Goal: Navigation & Orientation: Understand site structure

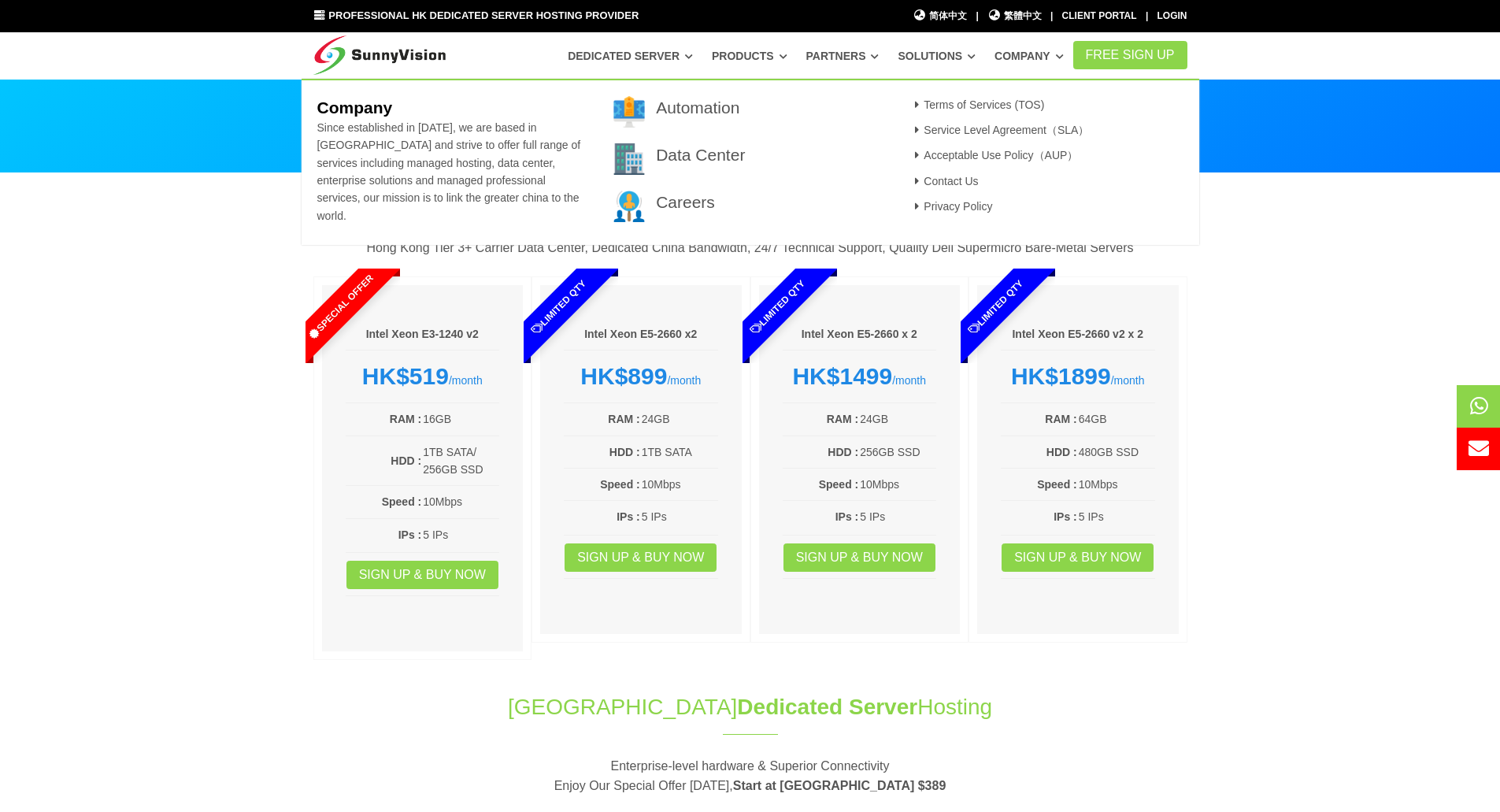
click at [366, 114] on b "Company" at bounding box center [355, 107] width 76 height 18
click at [384, 114] on b "Company" at bounding box center [355, 107] width 76 height 18
click at [381, 107] on b "Company" at bounding box center [355, 107] width 76 height 18
click at [400, 161] on span "Since established in [DATE], we are based in [GEOGRAPHIC_DATA] and strive to of…" at bounding box center [449, 172] width 264 height 101
click at [162, 306] on section "Best-Buy Dedicated Server Plan Hong Kong Tier 3+ Carrier Data Center, Dedicated…" at bounding box center [750, 424] width 1500 height 502
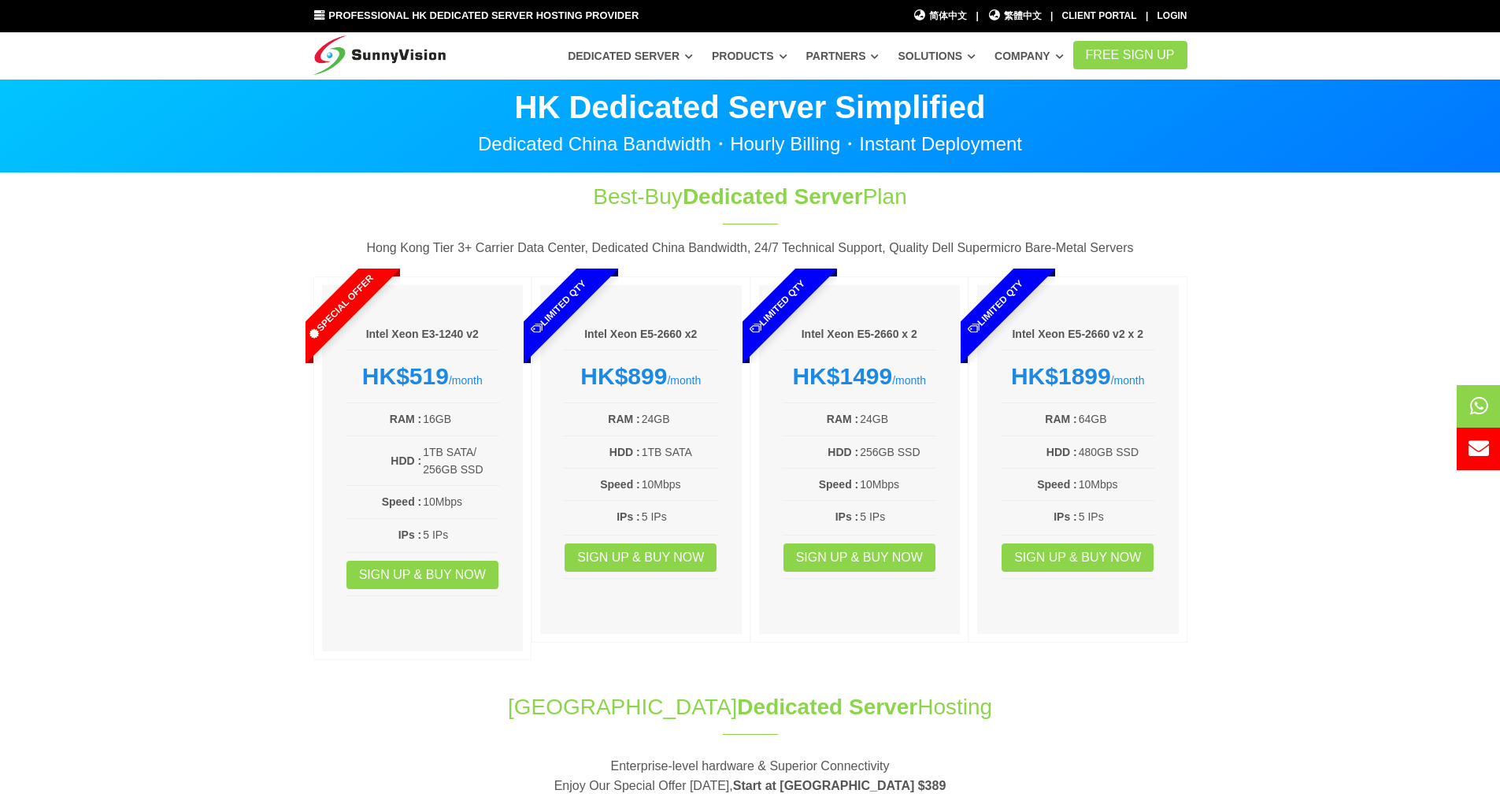
click at [349, 57] on img at bounding box center [379, 52] width 133 height 40
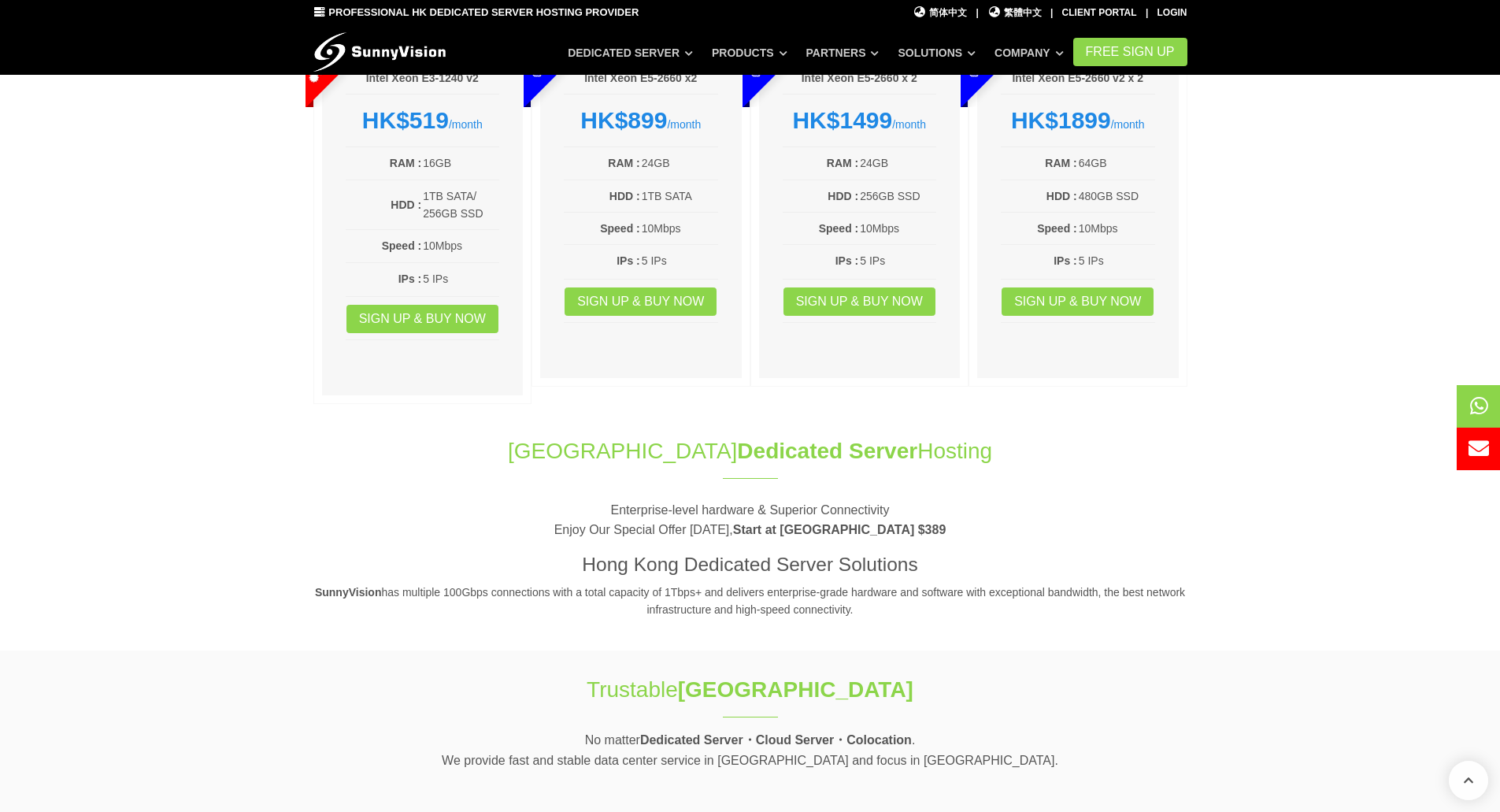
scroll to position [393, 0]
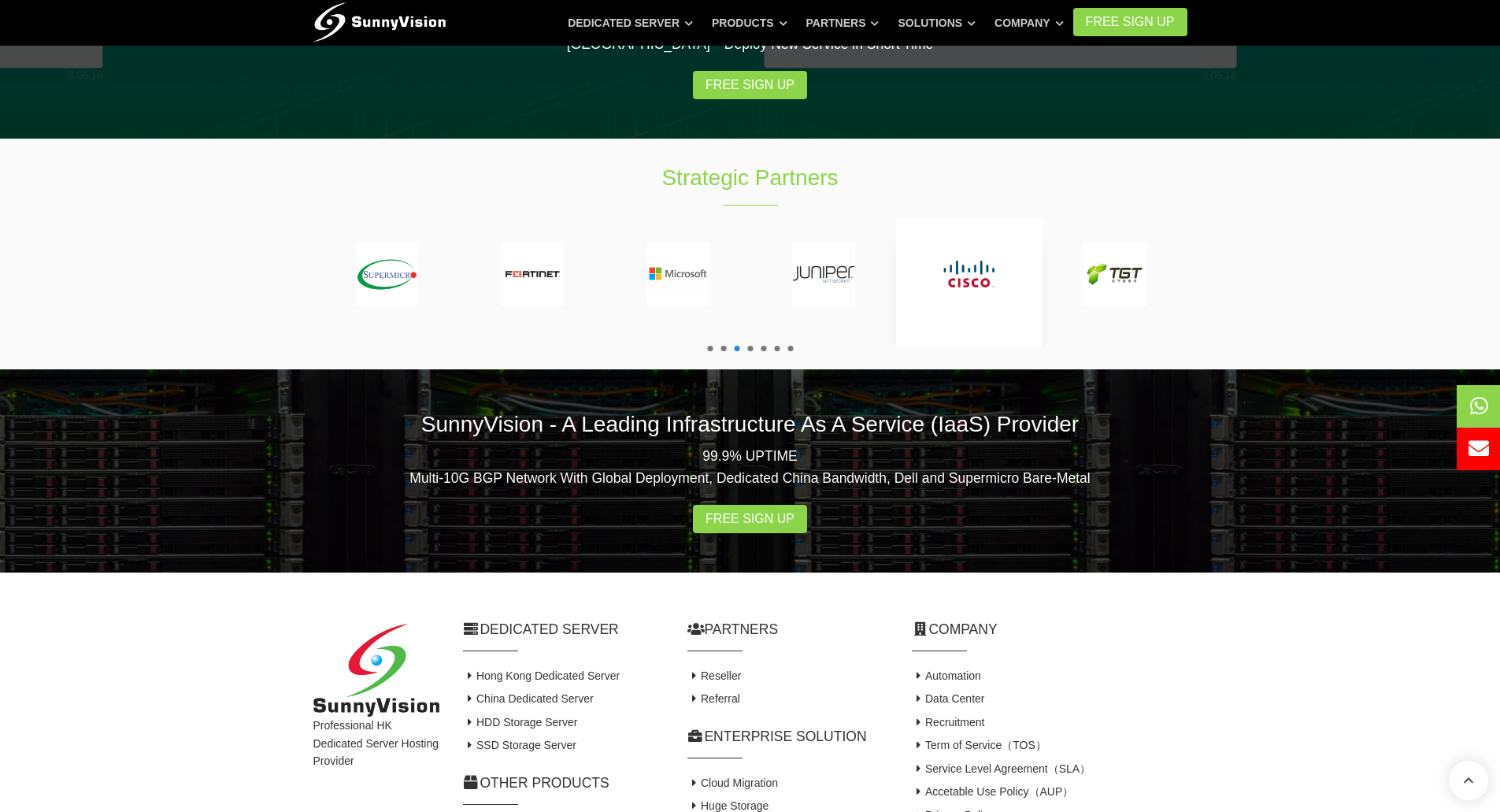
scroll to position [2820, 0]
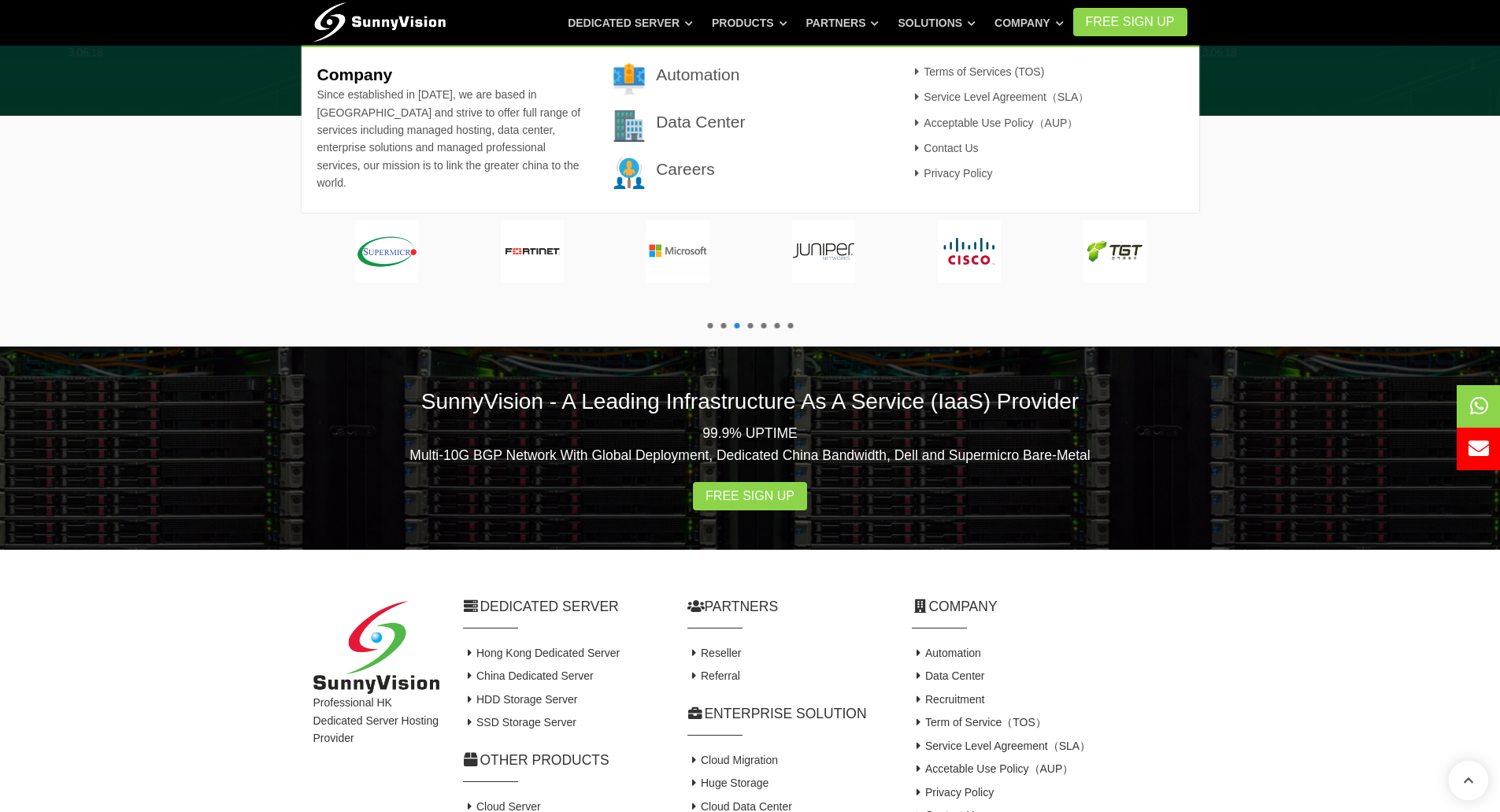
drag, startPoint x: 768, startPoint y: 79, endPoint x: 732, endPoint y: 85, distance: 36.5
click at [758, 82] on h3 "Automation" at bounding box center [771, 75] width 230 height 23
click at [709, 86] on article "Automation" at bounding box center [750, 79] width 273 height 32
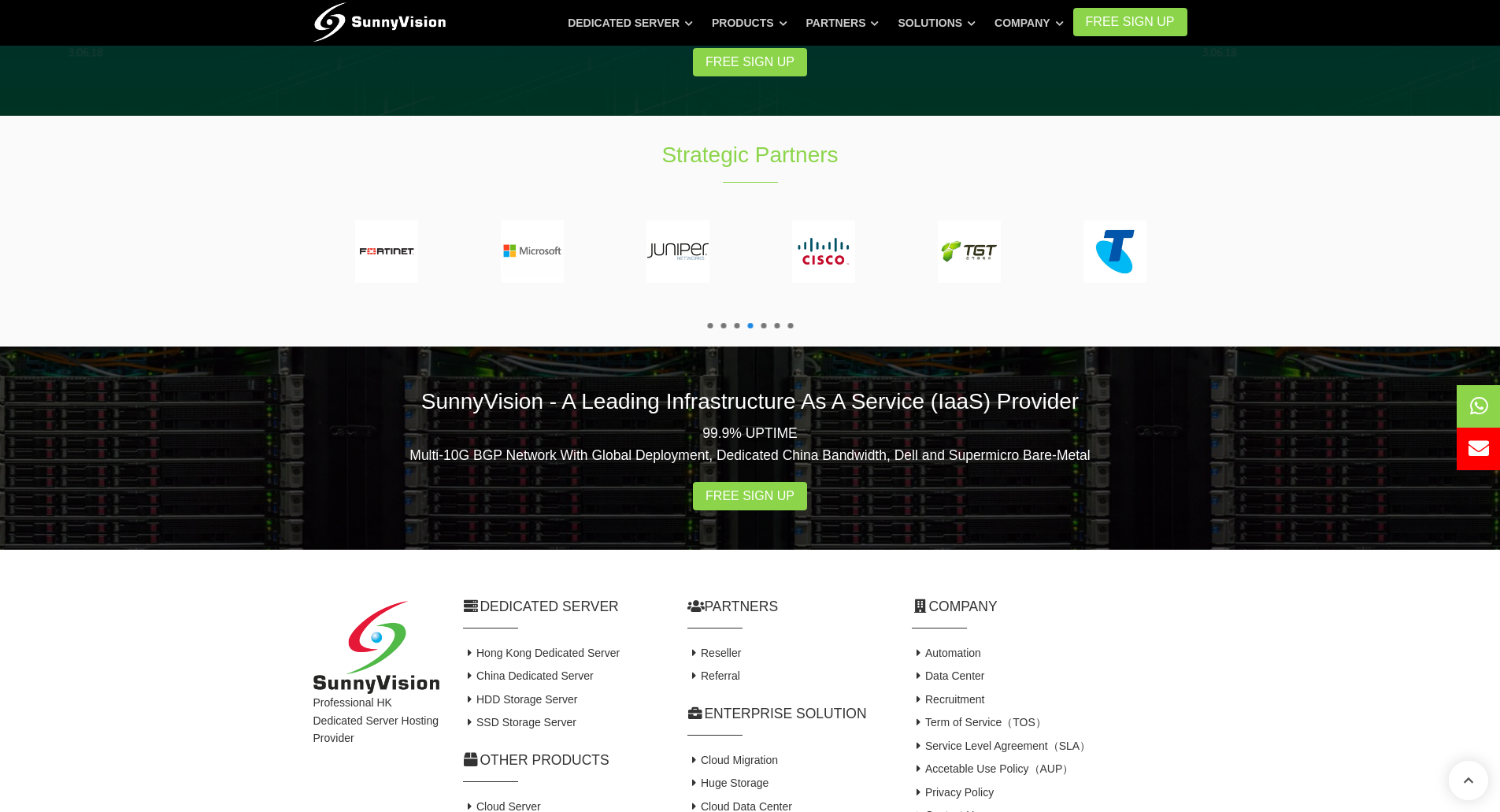
click at [1280, 550] on div "Professional HK Dedicated Server Hosting Provider Dedicated Server Hong Kong De…" at bounding box center [750, 743] width 1500 height 385
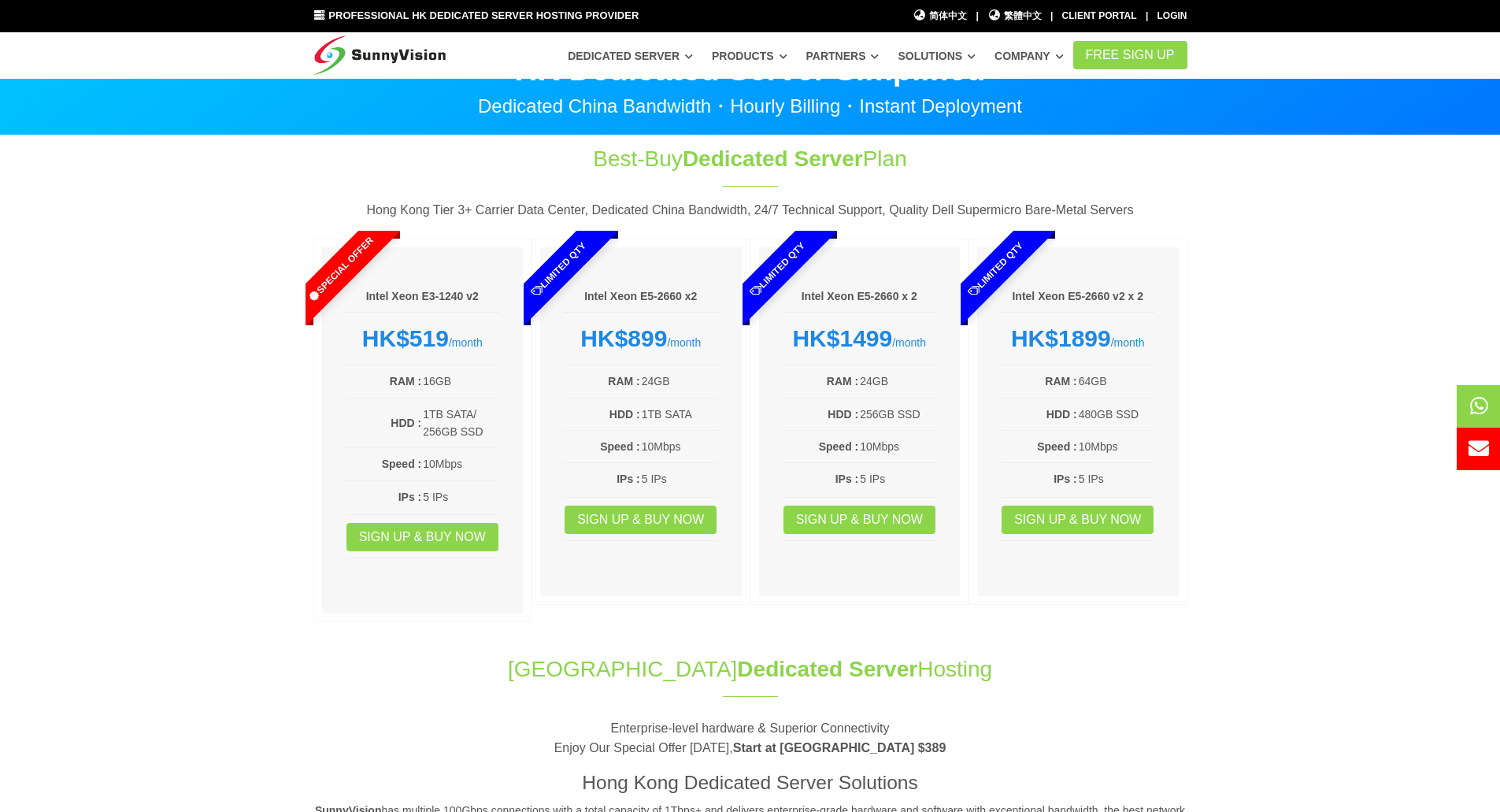
scroll to position [0, 0]
